Goal: Transaction & Acquisition: Obtain resource

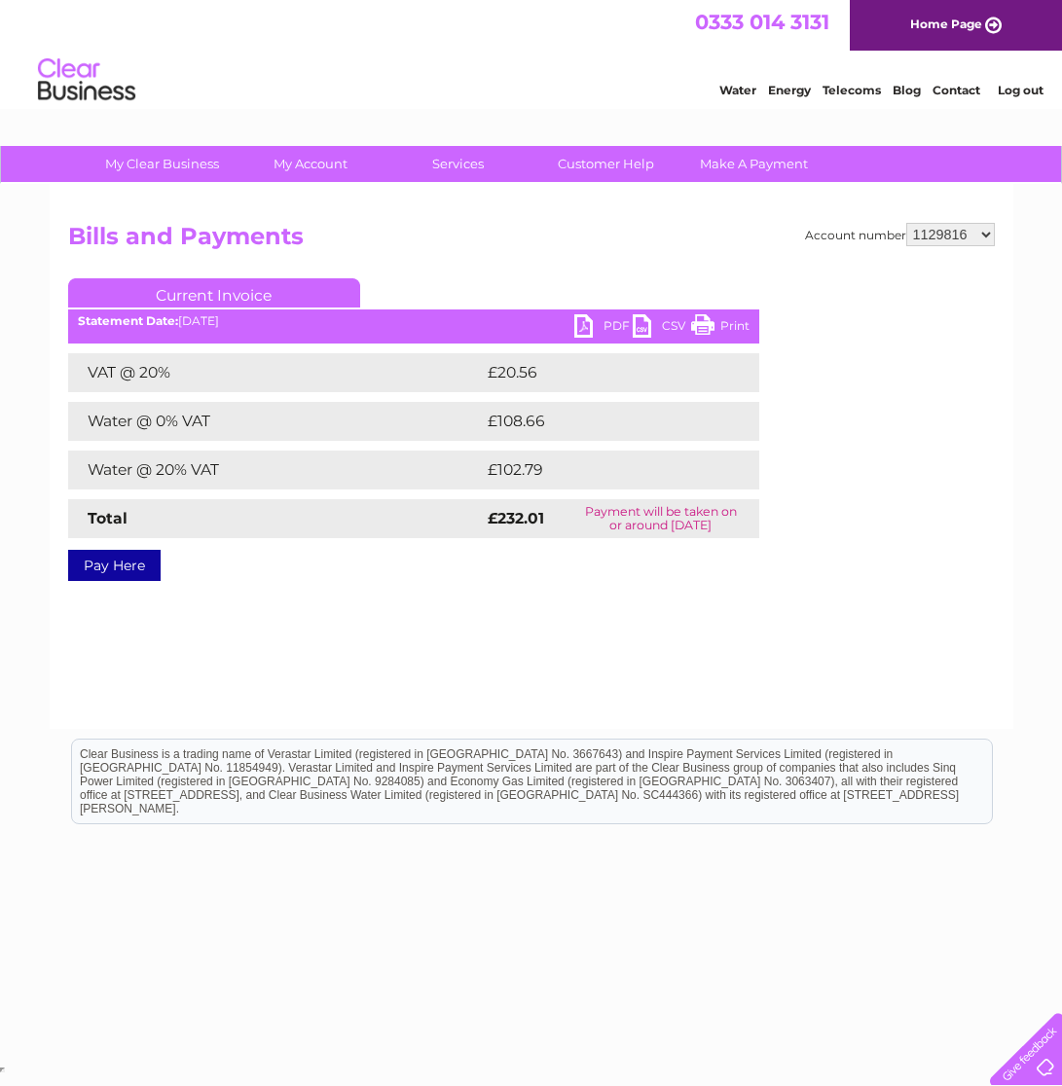
click at [990, 236] on select "916465 918797 918798 918800 918809 923099 923100 923101 938608 995922 995925 99…" at bounding box center [950, 234] width 89 height 23
select select "1121527"
click at [906, 223] on select "916465 918797 918798 918800 918809 923099 923100 923101 938608 995922 995925 99…" at bounding box center [950, 234] width 89 height 23
click at [600, 327] on link "PDF" at bounding box center [603, 328] width 58 height 28
click at [985, 235] on select "916465 918797 918798 918800 918809 923099 923100 923101 938608 995922 995925 99…" at bounding box center [950, 234] width 89 height 23
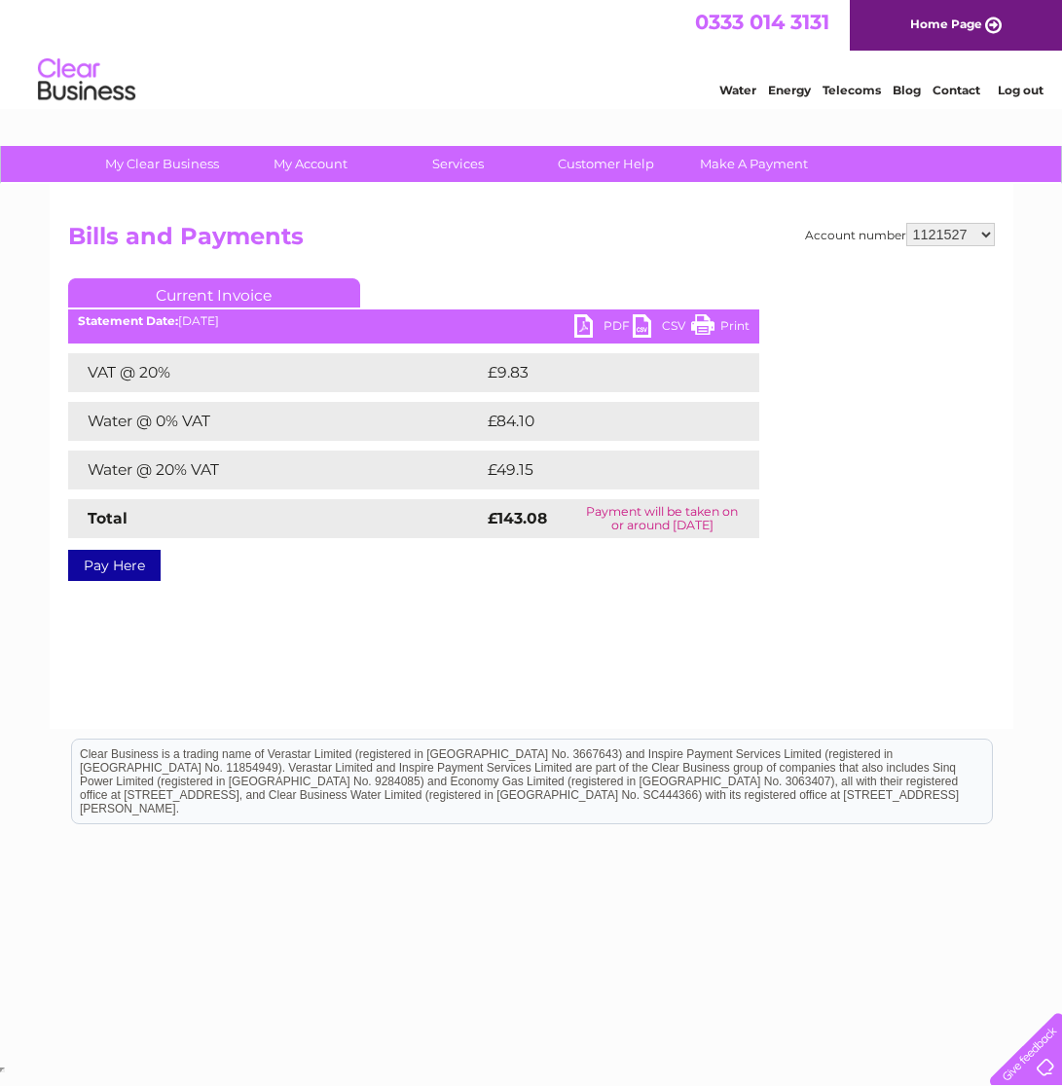
select select "1129816"
click at [906, 223] on select "916465 918797 918798 918800 918809 923099 923100 923101 938608 995922 995925 99…" at bounding box center [950, 234] width 89 height 23
click at [604, 325] on link "PDF" at bounding box center [603, 328] width 58 height 28
click at [986, 237] on select "916465 918797 918798 918800 918809 923099 923100 923101 938608 995922 995925 99…" at bounding box center [950, 234] width 89 height 23
select select "1129817"
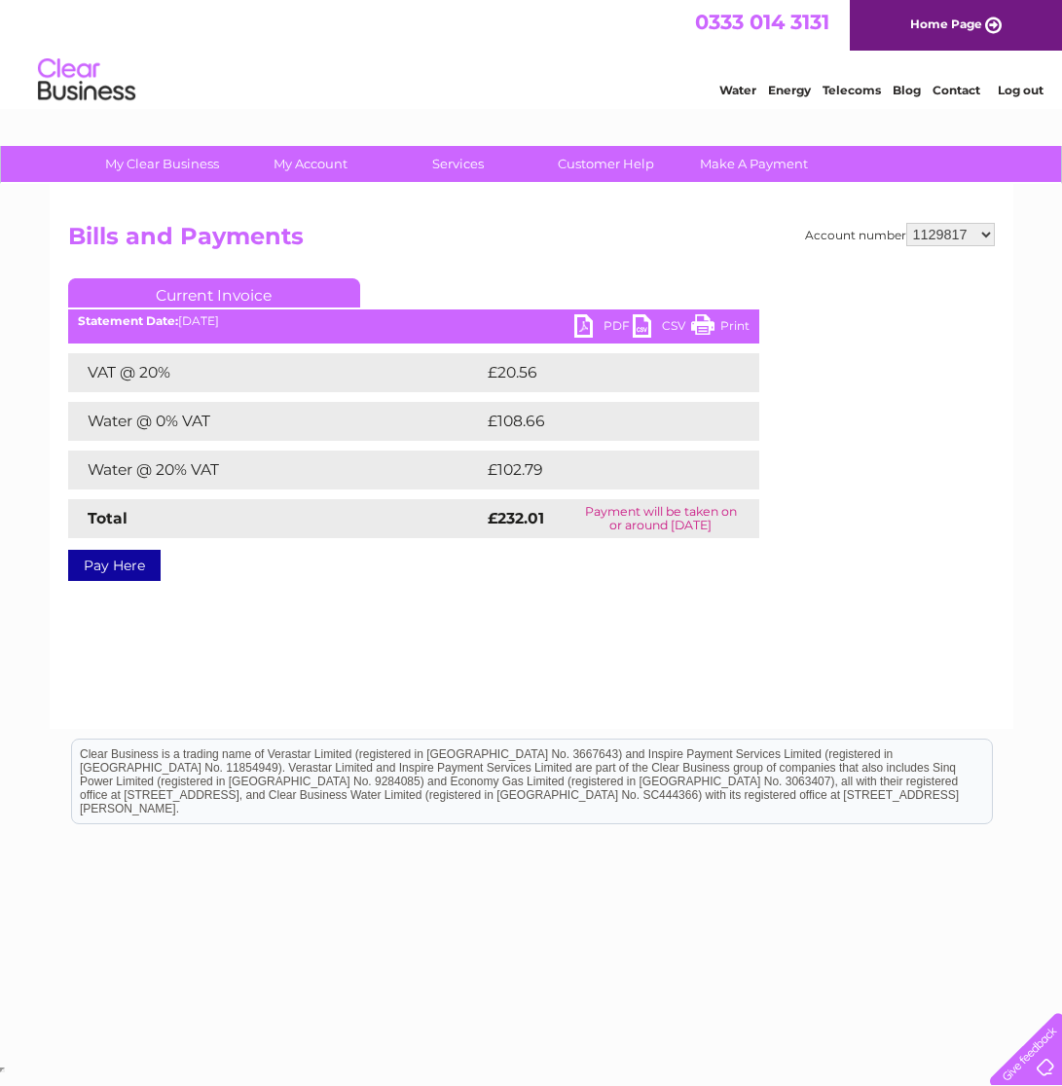
click at [906, 223] on select "916465 918797 918798 918800 918809 923099 923100 923101 938608 995922 995925 99…" at bounding box center [950, 234] width 89 height 23
click at [598, 330] on link "PDF" at bounding box center [603, 328] width 58 height 28
click at [987, 233] on select "916465 918797 918798 918800 918809 923099 923100 923101 938608 995922 995925 99…" at bounding box center [950, 234] width 89 height 23
select select "1129818"
click at [906, 223] on select "916465 918797 918798 918800 918809 923099 923100 923101 938608 995922 995925 99…" at bounding box center [950, 234] width 89 height 23
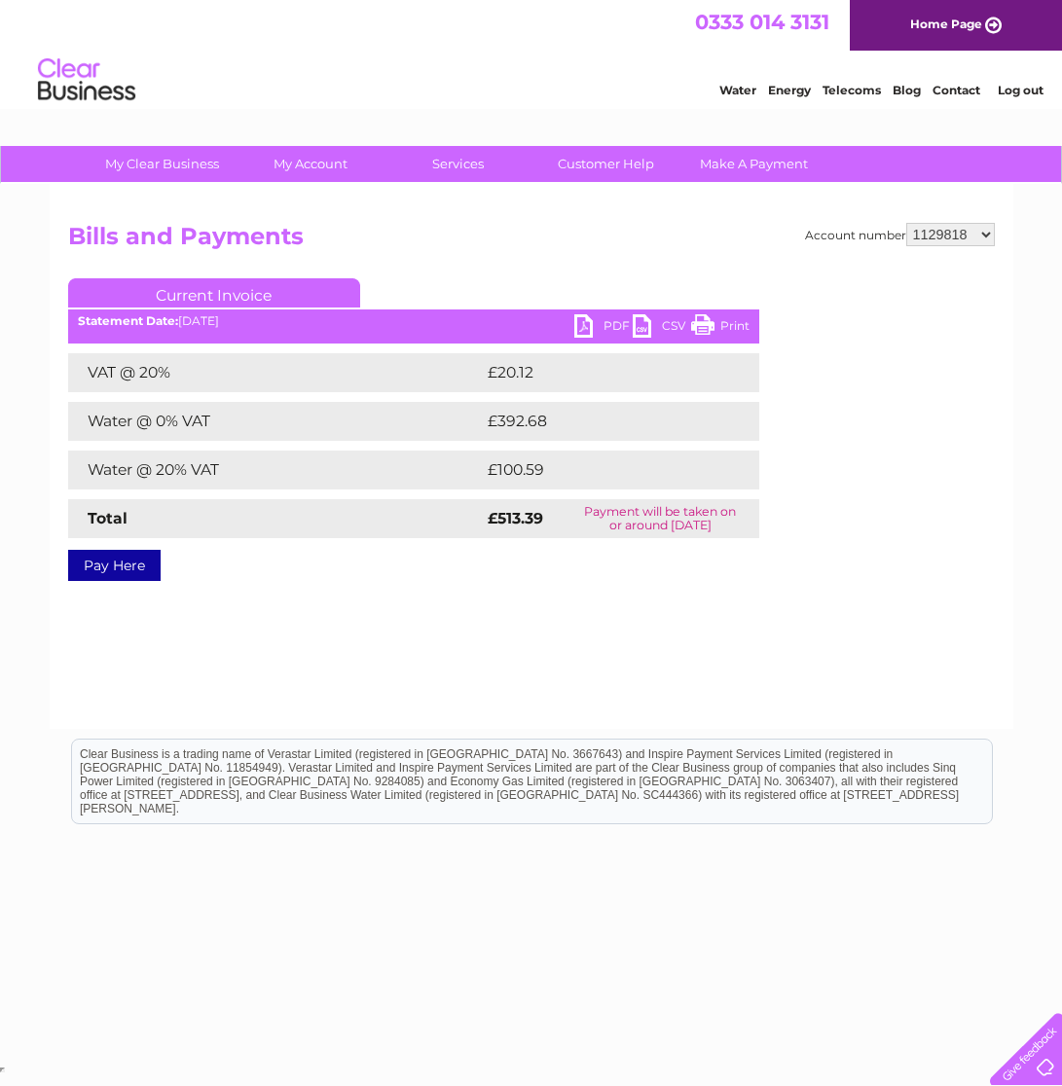
click at [598, 327] on link "PDF" at bounding box center [603, 328] width 58 height 28
click at [986, 236] on select "916465 918797 918798 918800 918809 923099 923100 923101 938608 995922 995925 99…" at bounding box center [950, 234] width 89 height 23
select select "1129819"
click at [906, 223] on select "916465 918797 918798 918800 918809 923099 923100 923101 938608 995922 995925 99…" at bounding box center [950, 234] width 89 height 23
click at [612, 323] on link "PDF" at bounding box center [603, 328] width 58 height 28
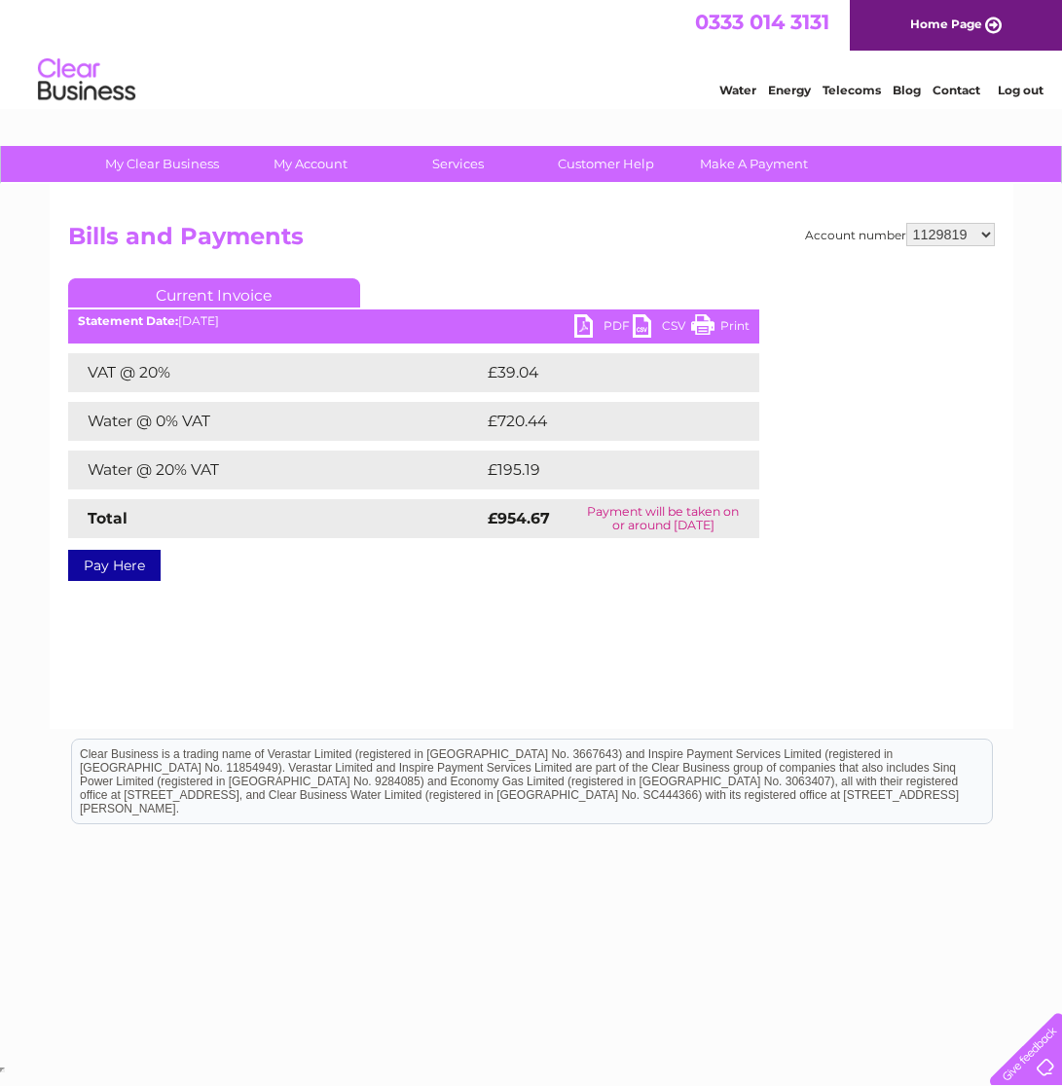
click at [989, 236] on select "916465 918797 918798 918800 918809 923099 923100 923101 938608 995922 995925 99…" at bounding box center [950, 234] width 89 height 23
select select "1129831"
click at [906, 223] on select "916465 918797 918798 918800 918809 923099 923100 923101 938608 995922 995925 99…" at bounding box center [950, 234] width 89 height 23
click at [611, 324] on link "PDF" at bounding box center [603, 328] width 58 height 28
click at [984, 240] on select "916465 918797 918798 918800 918809 923099 923100 923101 938608 995922 995925 99…" at bounding box center [950, 234] width 89 height 23
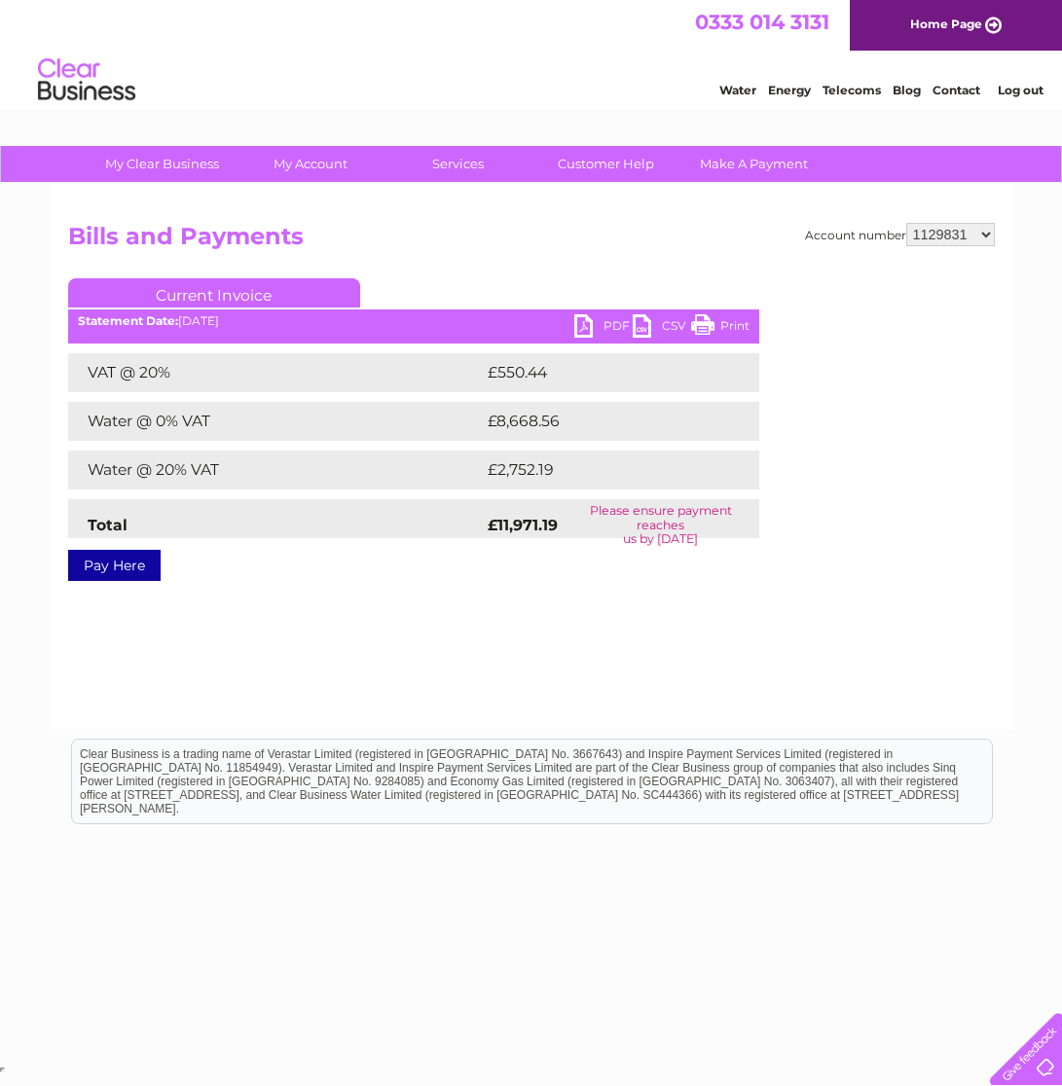
select select "1129842"
click at [906, 223] on select "916465 918797 918798 918800 918809 923099 923100 923101 938608 995922 995925 99…" at bounding box center [950, 234] width 89 height 23
click at [607, 326] on link "PDF" at bounding box center [603, 328] width 58 height 28
click at [987, 235] on select "916465 918797 918798 918800 918809 923099 923100 923101 938608 995922 995925 99…" at bounding box center [950, 234] width 89 height 23
select select "1129844"
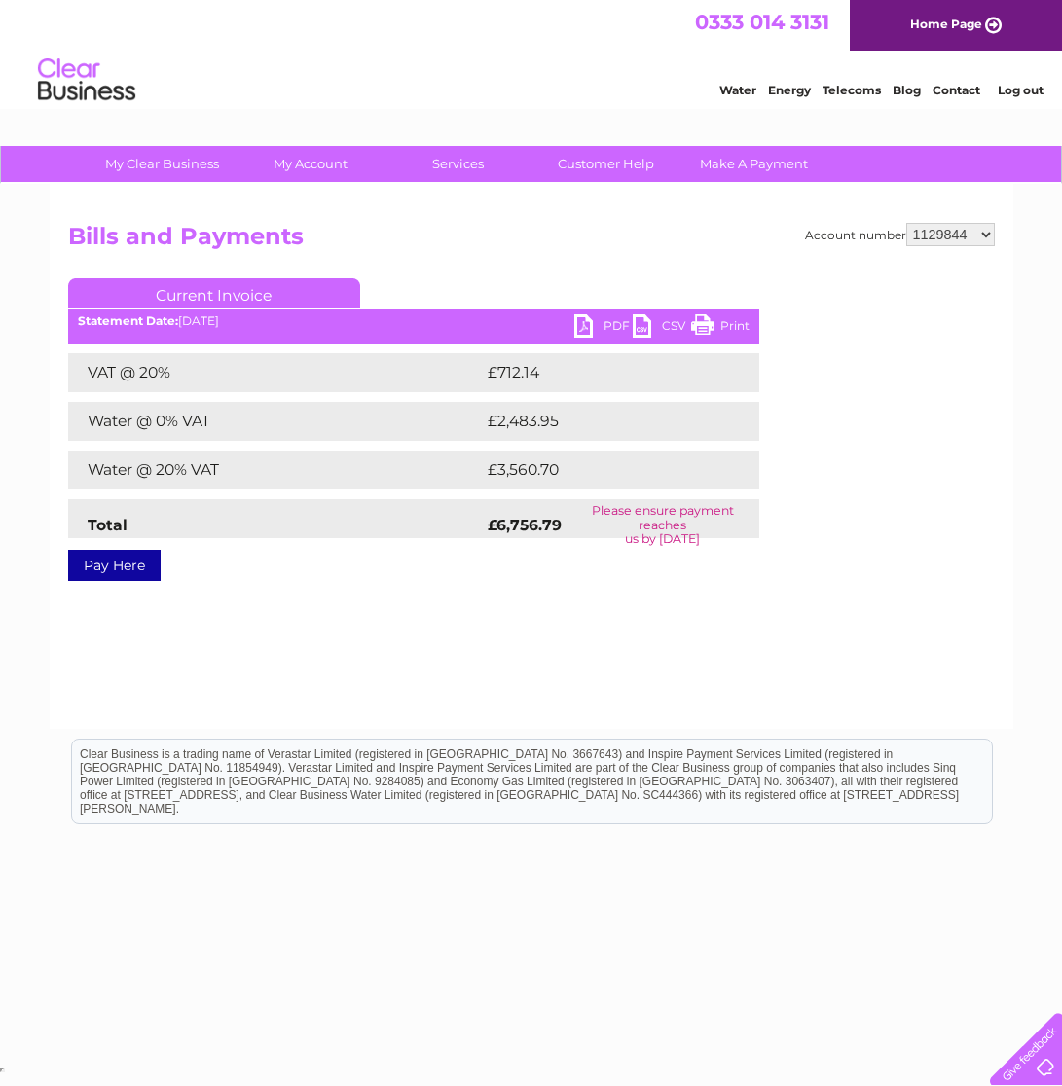
click at [906, 223] on select "916465 918797 918798 918800 918809 923099 923100 923101 938608 995922 995925 99…" at bounding box center [950, 234] width 89 height 23
click at [612, 329] on link "PDF" at bounding box center [603, 328] width 58 height 28
